Goal: Unclear: Browse casually

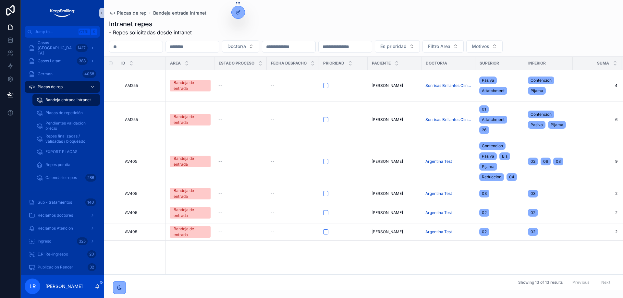
scroll to position [522, 227]
